Goal: Information Seeking & Learning: Find specific page/section

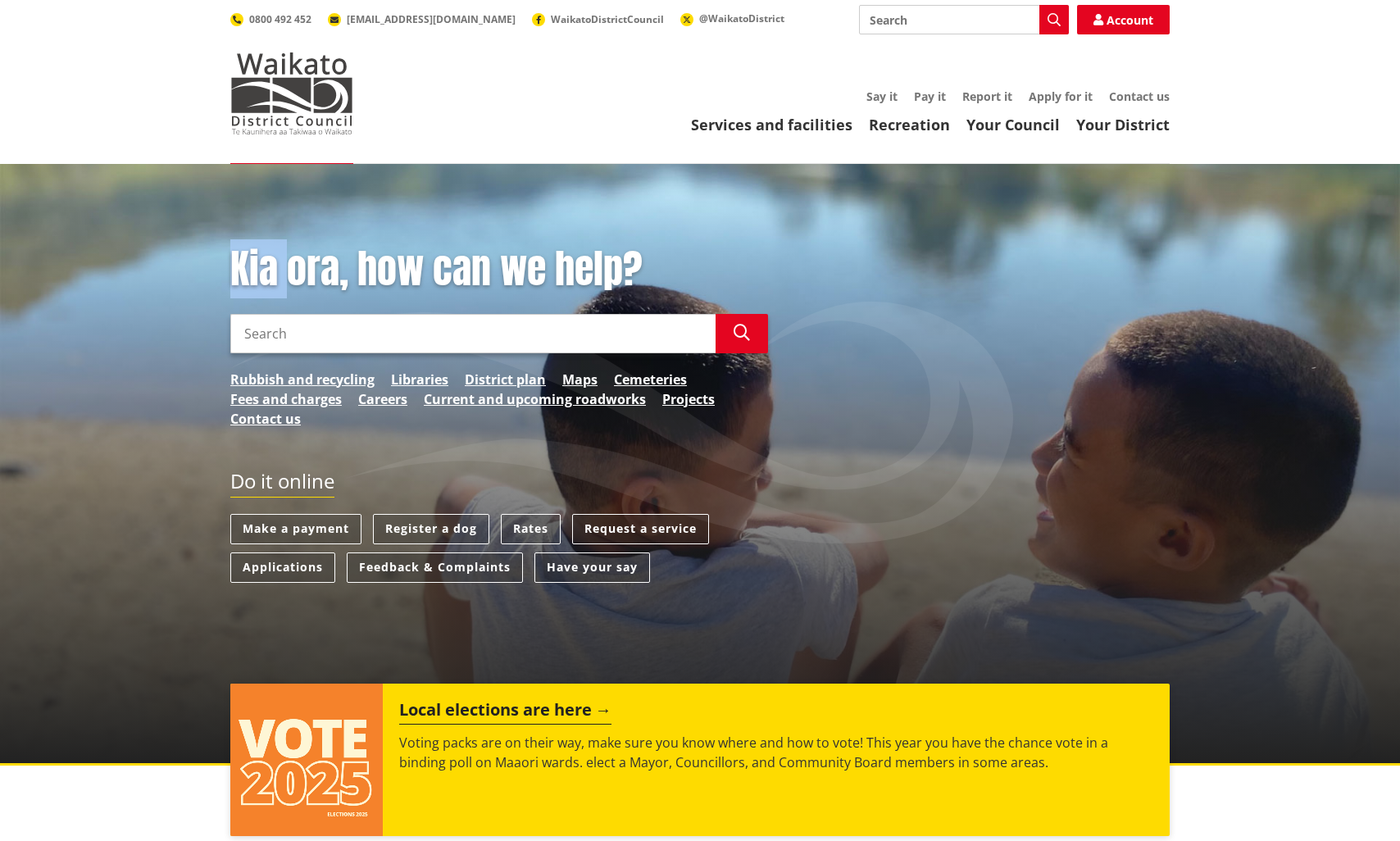
drag, startPoint x: 294, startPoint y: 278, endPoint x: 234, endPoint y: 276, distance: 60.0
click at [234, 276] on h1 "Kia ora, how can we help?" at bounding box center [499, 269] width 537 height 48
click at [279, 278] on h1 "Kia ora, how can we help?" at bounding box center [499, 269] width 537 height 48
click at [454, 145] on header "Toggle search Toggle navigation Services and facilities Recreation Your Council…" at bounding box center [700, 82] width 1400 height 164
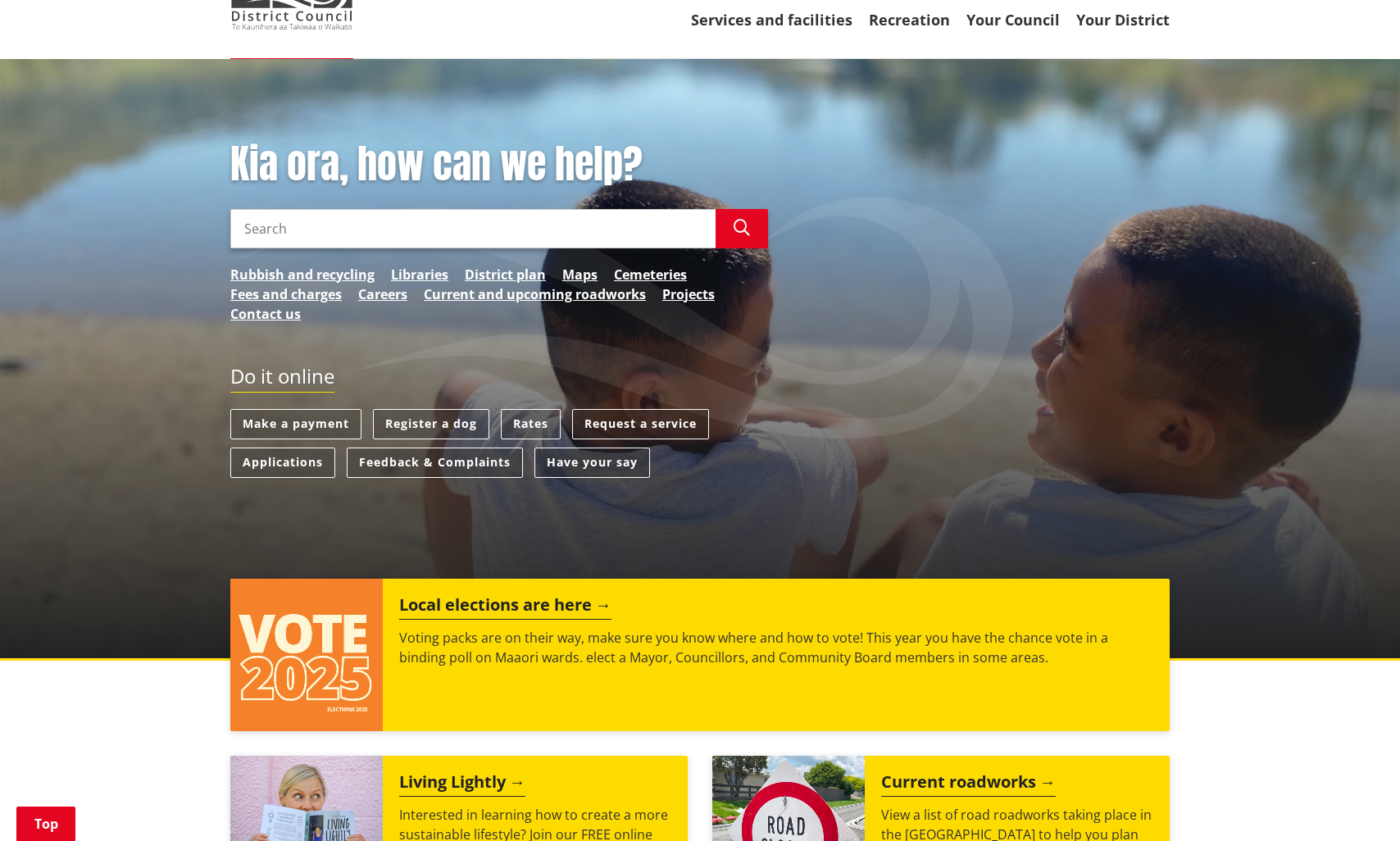
scroll to position [410, 0]
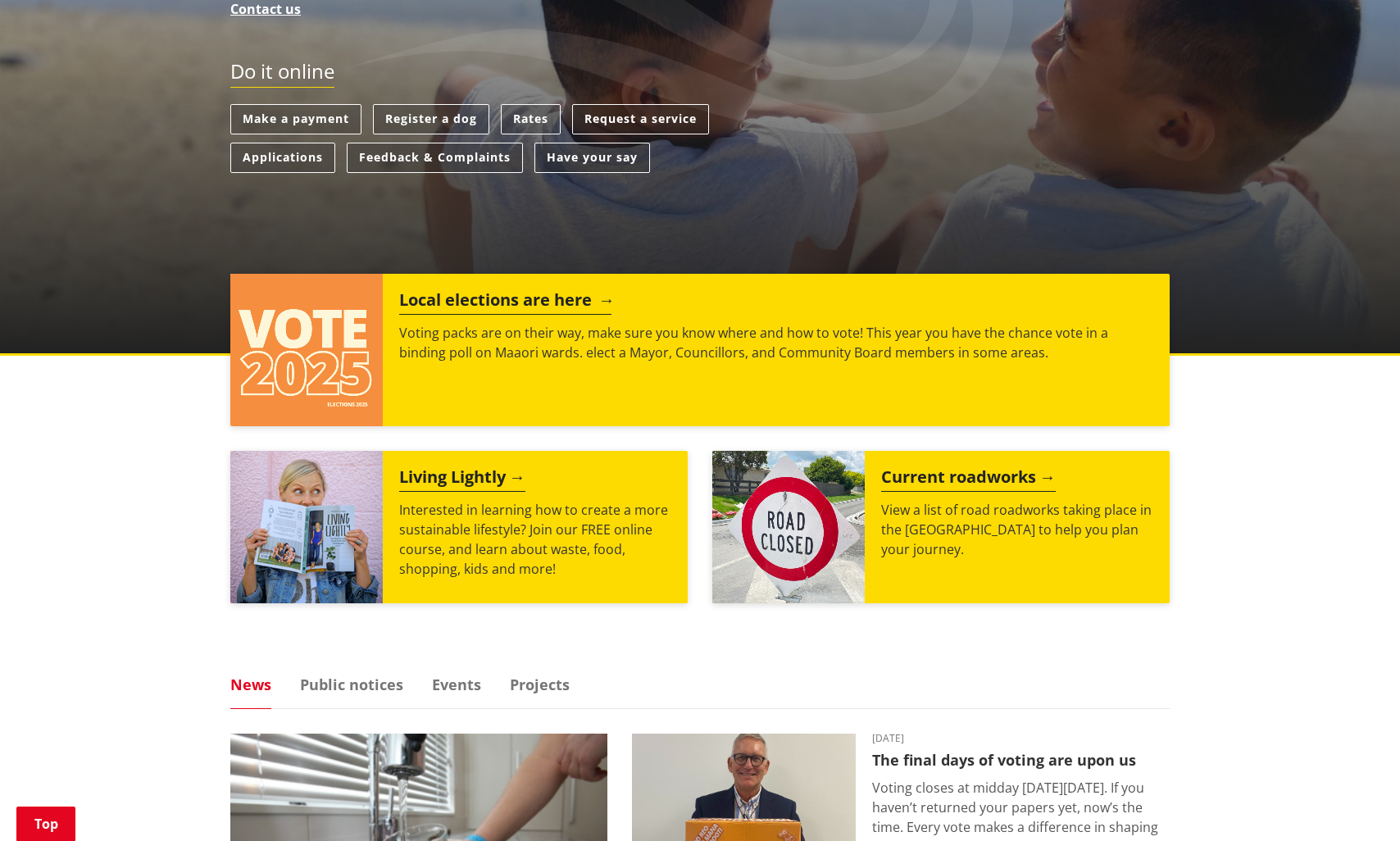
click at [485, 298] on h2 "Local elections are here" at bounding box center [505, 302] width 212 height 25
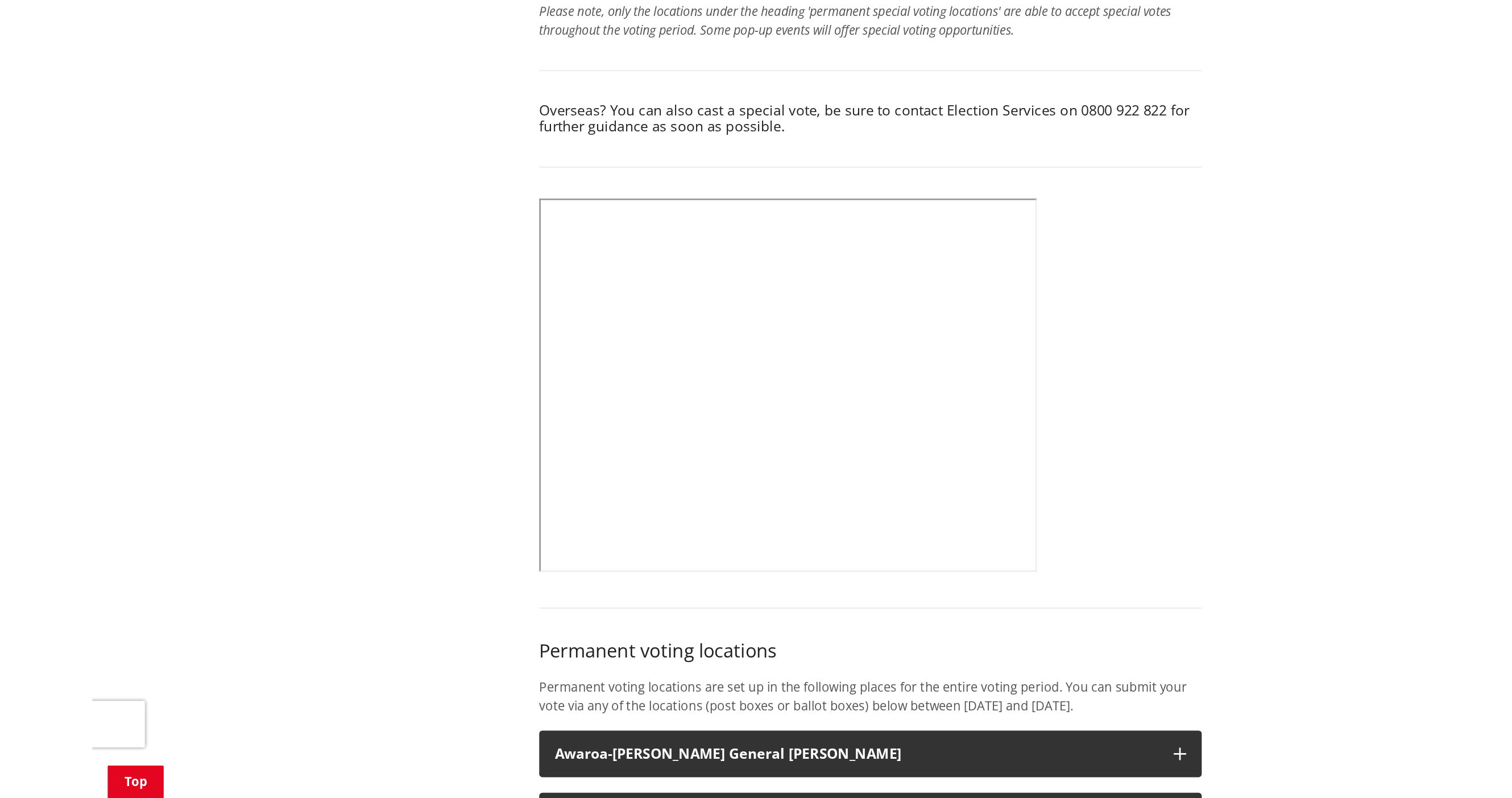
scroll to position [455, 0]
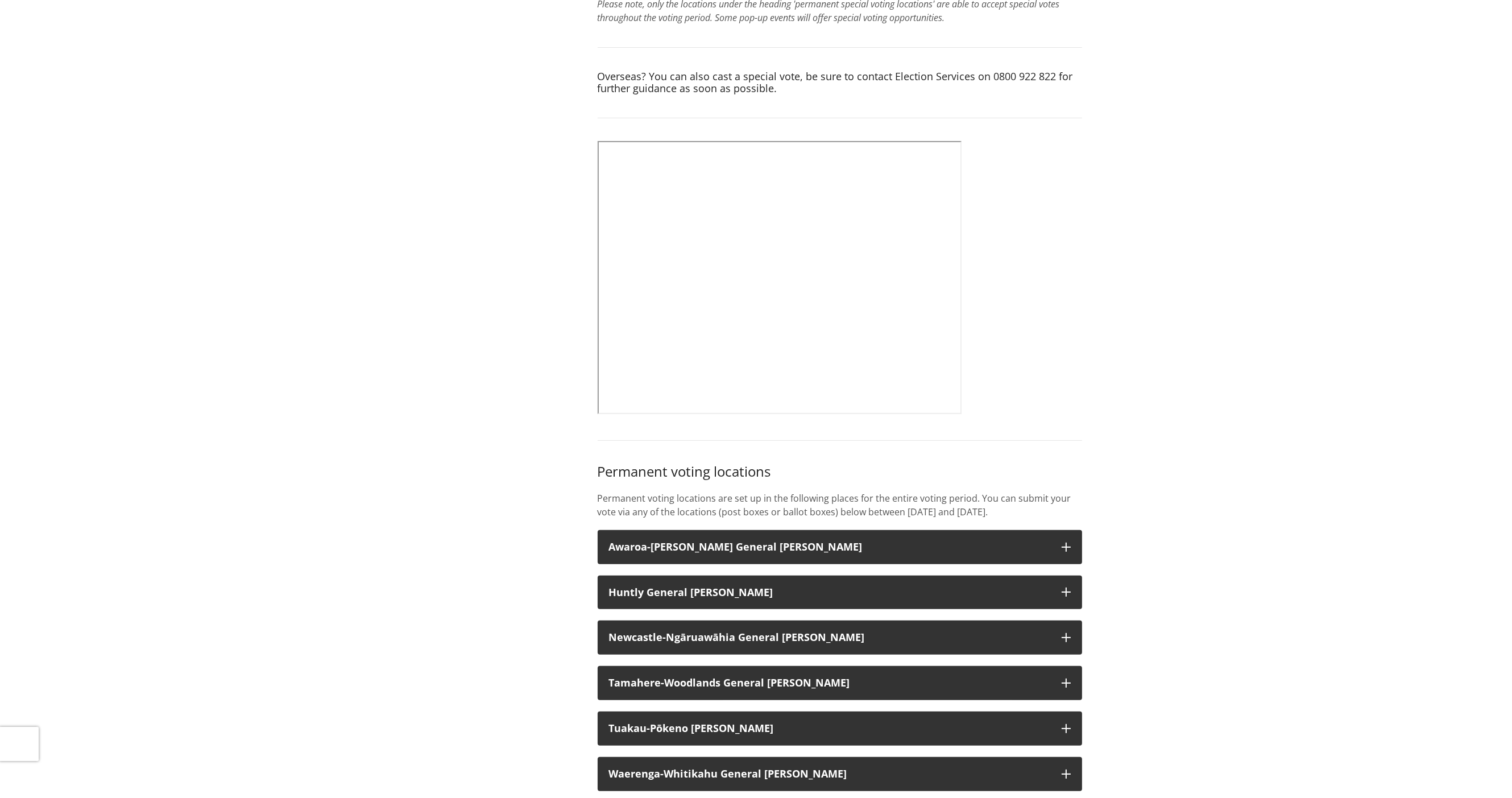
scroll to position [455, 0]
